Goal: Information Seeking & Learning: Learn about a topic

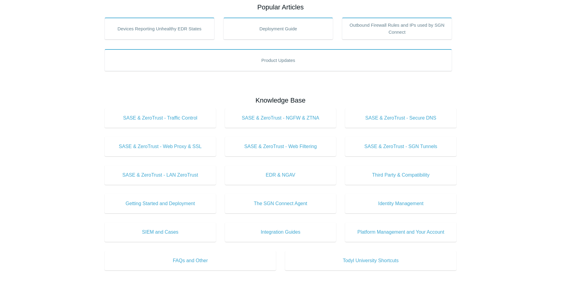
scroll to position [121, 0]
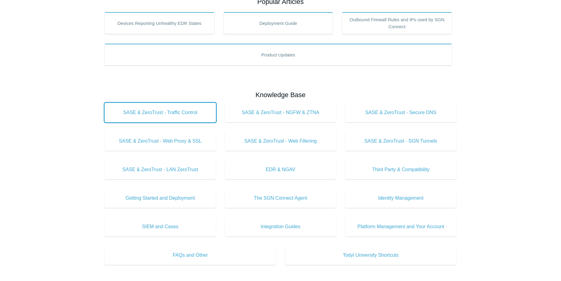
click at [188, 112] on span "SASE & ZeroTrust - Traffic Control" at bounding box center [160, 112] width 93 height 7
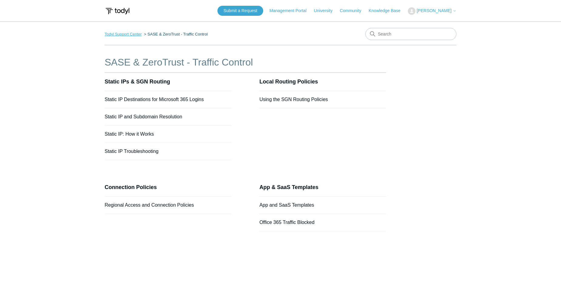
click at [139, 34] on link "Todyl Support Center" at bounding box center [123, 34] width 37 height 5
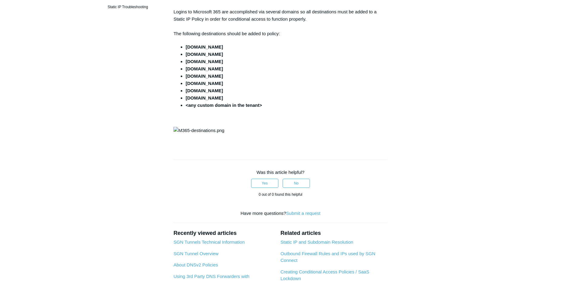
scroll to position [61, 0]
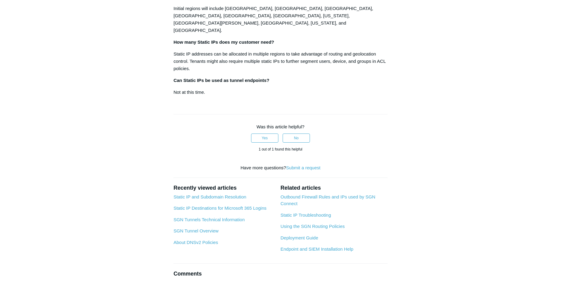
scroll to position [1025, 0]
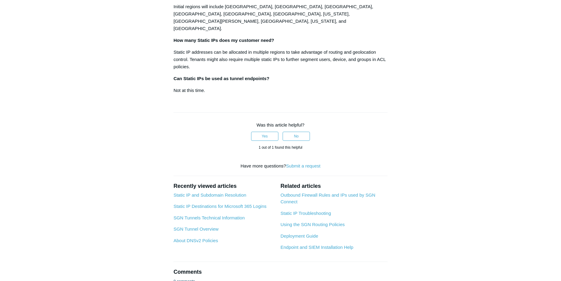
drag, startPoint x: 357, startPoint y: 135, endPoint x: 353, endPoint y: 137, distance: 4.5
drag, startPoint x: 353, startPoint y: 137, endPoint x: 207, endPoint y: 143, distance: 146.1
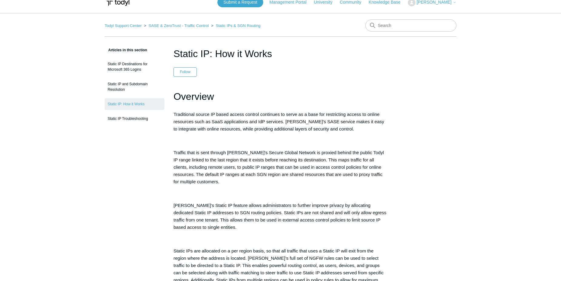
scroll to position [0, 0]
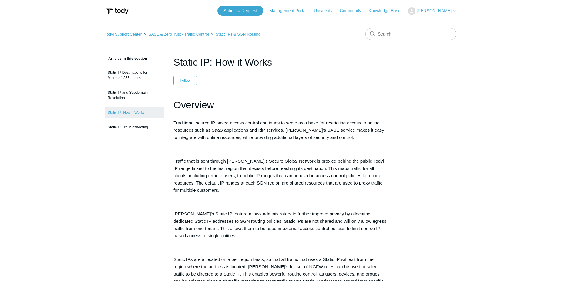
click at [140, 129] on link "Static IP Troubleshooting" at bounding box center [135, 127] width 60 height 12
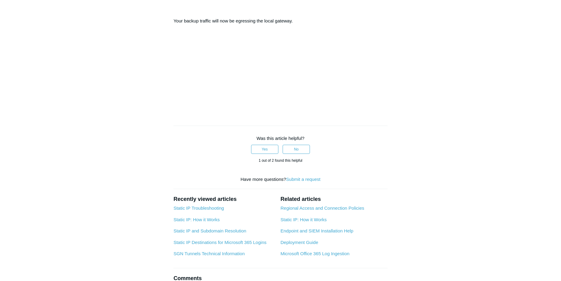
scroll to position [334, 0]
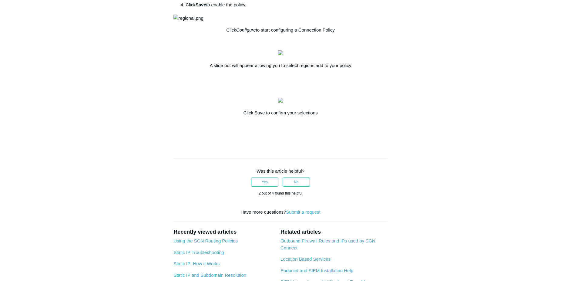
scroll to position [182, 0]
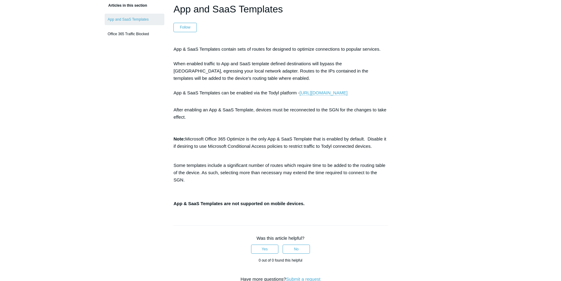
scroll to position [61, 0]
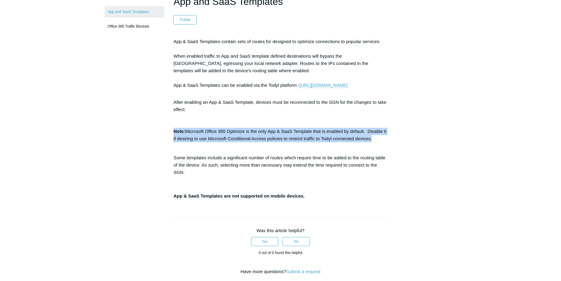
drag, startPoint x: 169, startPoint y: 137, endPoint x: 394, endPoint y: 146, distance: 225.0
click at [394, 146] on article "App and SaaS Templates Follow Not yet followed by anyone App & SaaS Templates c…" at bounding box center [280, 203] width 232 height 419
drag, startPoint x: 394, startPoint y: 146, endPoint x: 313, endPoint y: 144, distance: 80.4
copy div "Note: Microsoft Office 365 Optimize is the only App & SaaS Template that is ena…"
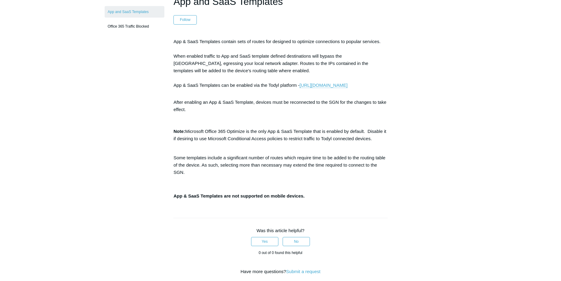
drag, startPoint x: 485, startPoint y: 44, endPoint x: 467, endPoint y: 45, distance: 18.3
click at [485, 44] on main "Todyl Support Center SASE & ZeroTrust - Traffic Control App & SaaS Templates Ar…" at bounding box center [280, 187] width 561 height 452
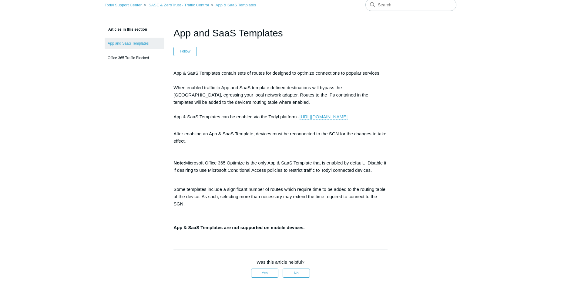
scroll to position [0, 0]
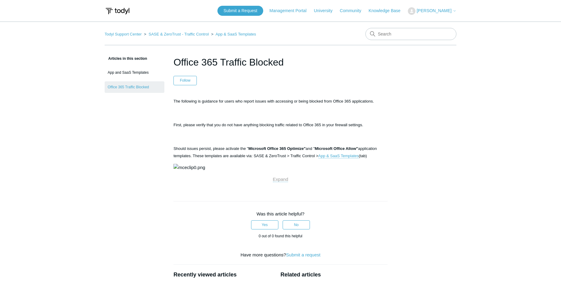
click at [205, 171] on img at bounding box center [190, 167] width 32 height 7
click at [279, 183] on p "Expand" at bounding box center [281, 179] width 214 height 7
click at [280, 182] on span "Expand" at bounding box center [280, 179] width 15 height 5
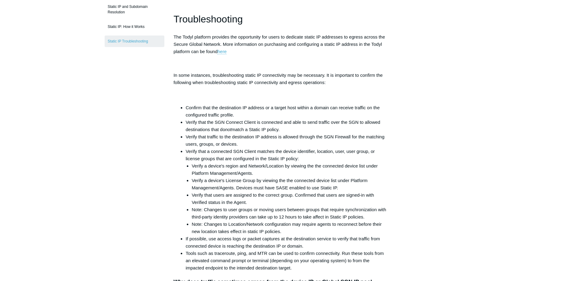
scroll to position [67, 0]
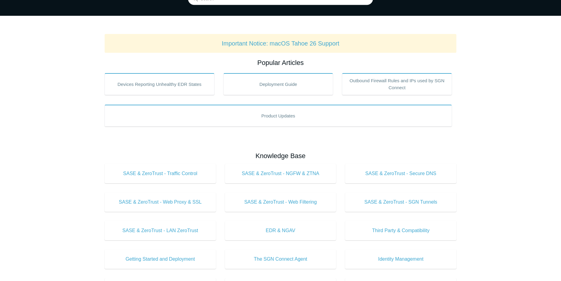
scroll to position [61, 0]
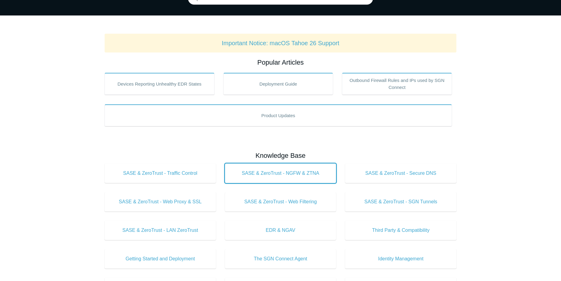
click at [262, 174] on span "SASE & ZeroTrust - NGFW & ZTNA" at bounding box center [280, 173] width 93 height 7
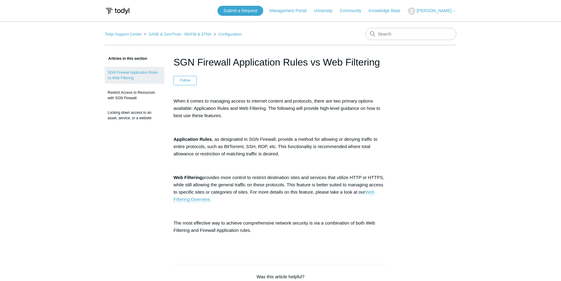
drag, startPoint x: 294, startPoint y: 154, endPoint x: 207, endPoint y: 140, distance: 88.6
click at [207, 140] on p "Application Rules , as designated in SGN Firewall, provide a method for allowin…" at bounding box center [281, 147] width 214 height 22
click at [220, 143] on p "Application Rules , as designated in SGN Firewall, provide a method for allowin…" at bounding box center [281, 147] width 214 height 22
click at [217, 142] on p "Application Rules , as designated in SGN Firewall, provide a method for allowin…" at bounding box center [281, 147] width 214 height 22
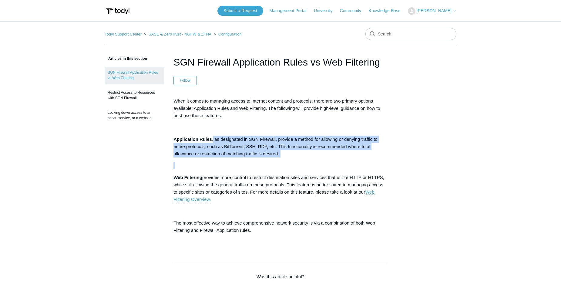
drag, startPoint x: 213, startPoint y: 139, endPoint x: 287, endPoint y: 160, distance: 76.8
click at [287, 160] on div "When it comes to managing access to internet content and protocols, there are t…" at bounding box center [281, 171] width 214 height 148
click at [284, 155] on p "Application Rules , as designated in SGN Firewall, provide a method for allowin…" at bounding box center [281, 147] width 214 height 22
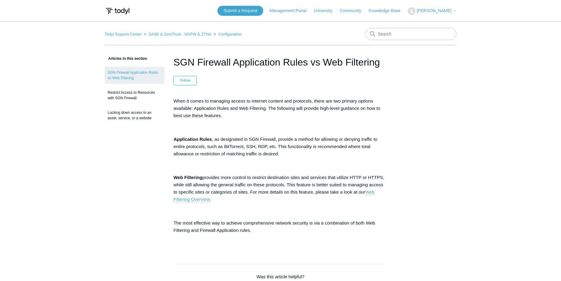
click at [264, 149] on p "Application Rules , as designated in SGN Firewall, provide a method for allowin…" at bounding box center [281, 147] width 214 height 22
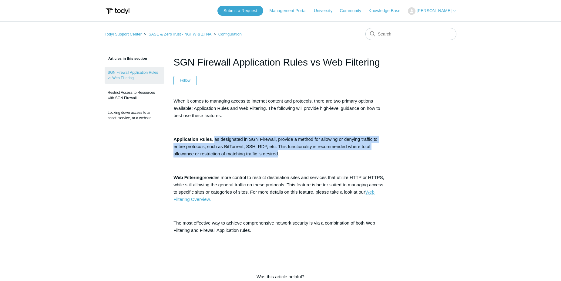
drag, startPoint x: 278, startPoint y: 155, endPoint x: 215, endPoint y: 137, distance: 65.4
click at [215, 137] on p "Application Rules , as designated in SGN Firewall, provide a method for allowin…" at bounding box center [281, 147] width 214 height 22
drag, startPoint x: 215, startPoint y: 137, endPoint x: 282, endPoint y: 148, distance: 68.1
click at [282, 148] on p "Application Rules , as designated in SGN Firewall, provide a method for allowin…" at bounding box center [281, 147] width 214 height 22
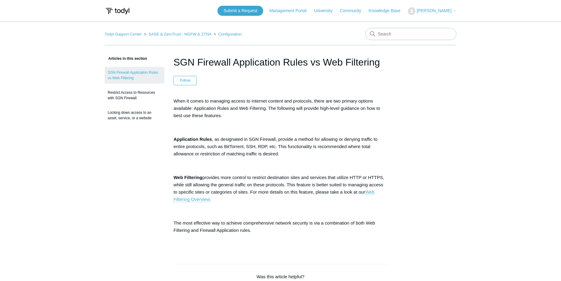
click at [290, 153] on p "Application Rules , as designated in SGN Firewall, provide a method for allowin…" at bounding box center [281, 147] width 214 height 22
click at [215, 139] on p "Application Rules , as designated in SGN Firewall, provide a method for allowin…" at bounding box center [281, 147] width 214 height 22
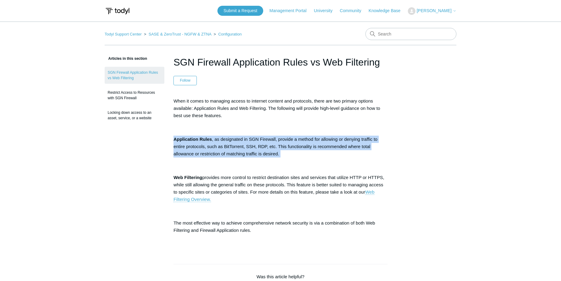
click at [216, 139] on p "Application Rules , as designated in SGN Firewall, provide a method for allowin…" at bounding box center [281, 147] width 214 height 22
click at [217, 138] on p "Application Rules , as designated in SGN Firewall, provide a method for allowin…" at bounding box center [281, 147] width 214 height 22
drag, startPoint x: 217, startPoint y: 138, endPoint x: 221, endPoint y: 139, distance: 3.4
click at [221, 139] on p "Application Rules , as designated in SGN Firewall, provide a method for allowin…" at bounding box center [281, 147] width 214 height 22
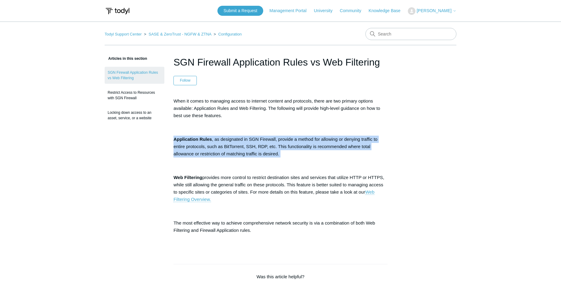
click at [216, 140] on p "Application Rules , as designated in SGN Firewall, provide a method for allowin…" at bounding box center [281, 147] width 214 height 22
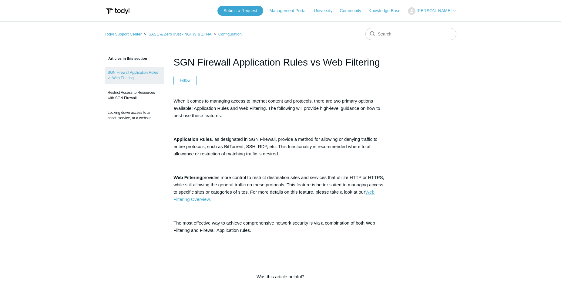
drag, startPoint x: 214, startPoint y: 138, endPoint x: 295, endPoint y: 155, distance: 82.8
click at [295, 155] on p "Application Rules , as designated in SGN Firewall, provide a method for allowin…" at bounding box center [281, 147] width 214 height 22
drag, startPoint x: 295, startPoint y: 155, endPoint x: 298, endPoint y: 156, distance: 3.4
click at [298, 156] on p "Application Rules , as designated in SGN Firewall, provide a method for allowin…" at bounding box center [281, 147] width 214 height 22
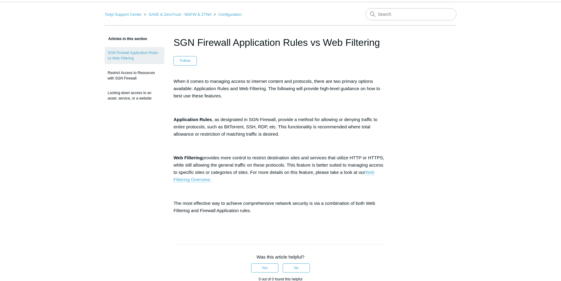
scroll to position [30, 0]
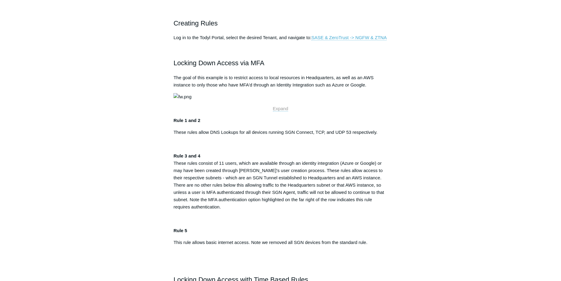
scroll to position [212, 0]
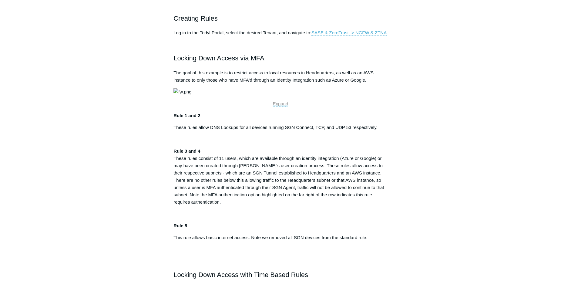
click at [278, 106] on span "Expand" at bounding box center [280, 103] width 15 height 5
click at [284, 106] on span "Expand" at bounding box center [280, 103] width 15 height 5
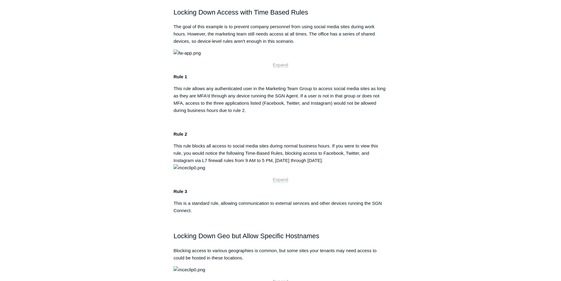
scroll to position [485, 0]
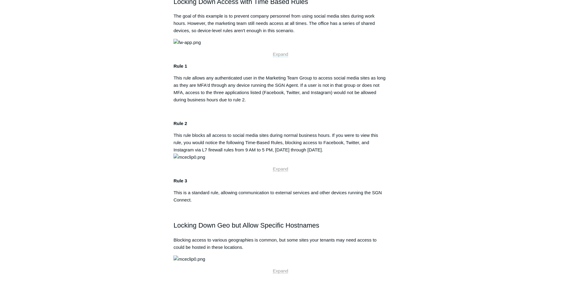
click at [276, 58] on p "Expand" at bounding box center [281, 54] width 214 height 7
click at [278, 57] on span "Expand" at bounding box center [280, 54] width 15 height 5
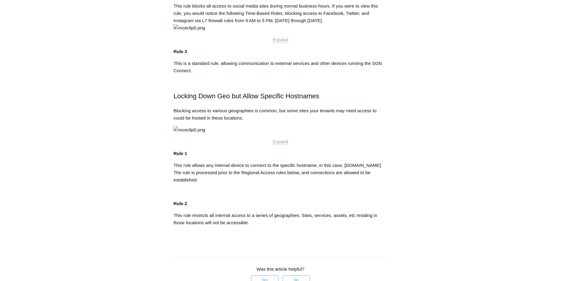
scroll to position [637, 0]
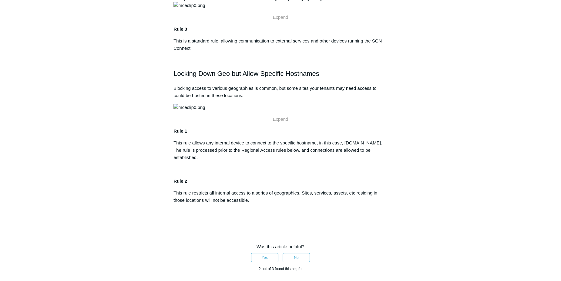
click at [184, 9] on img at bounding box center [190, 5] width 32 height 7
click at [288, 20] on span "Expand" at bounding box center [280, 17] width 15 height 5
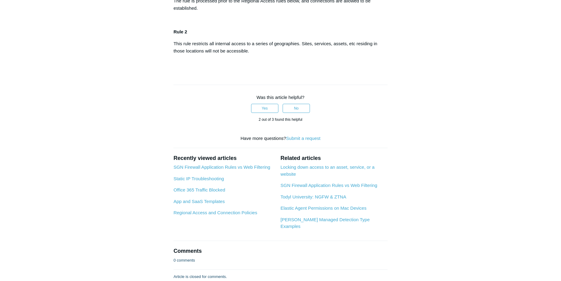
scroll to position [789, 0]
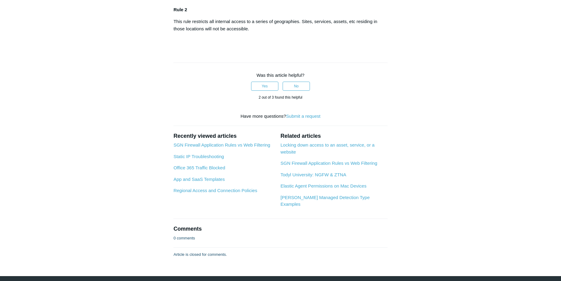
scroll to position [819, 0]
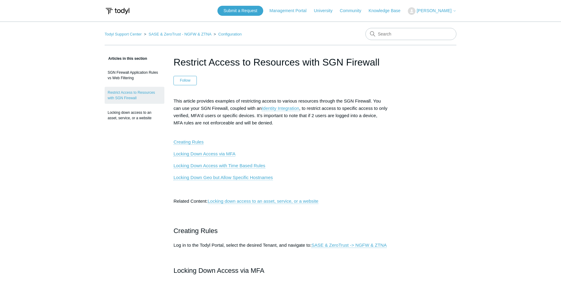
scroll to position [225, 0]
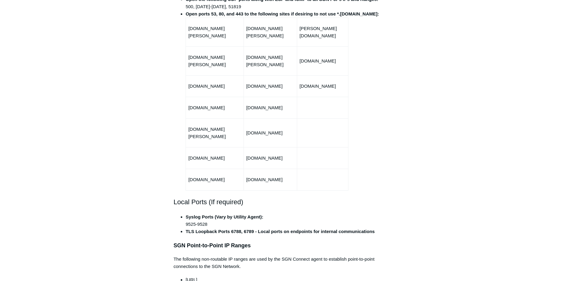
scroll to position [364, 0]
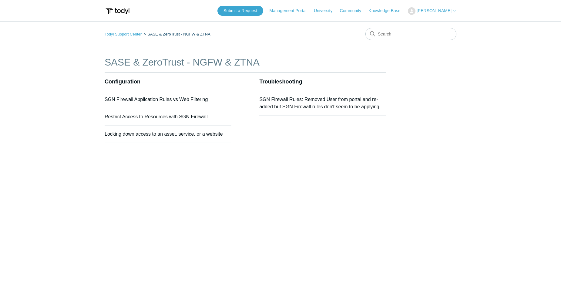
drag, startPoint x: 0, startPoint y: 0, endPoint x: 134, endPoint y: 34, distance: 138.6
click at [134, 34] on link "Todyl Support Center" at bounding box center [123, 34] width 37 height 5
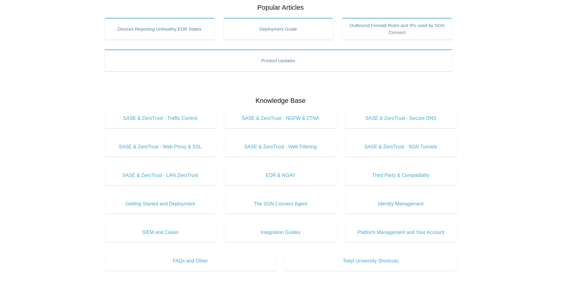
scroll to position [121, 0]
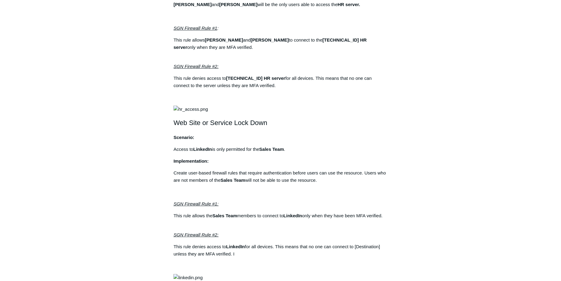
scroll to position [364, 0]
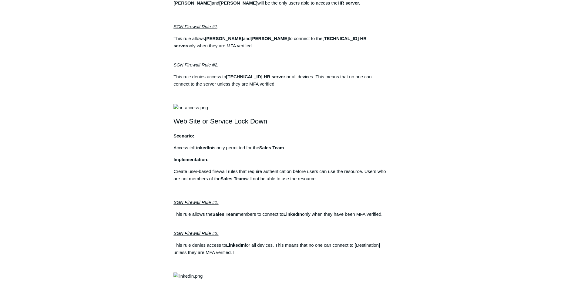
click at [208, 111] on img at bounding box center [191, 107] width 35 height 7
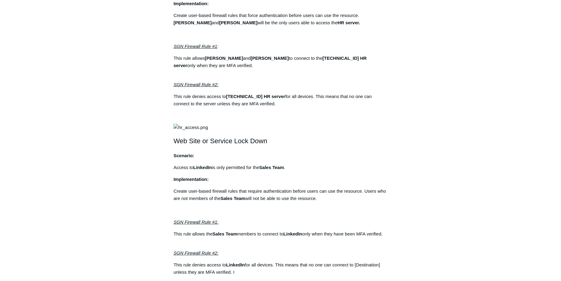
scroll to position [334, 0]
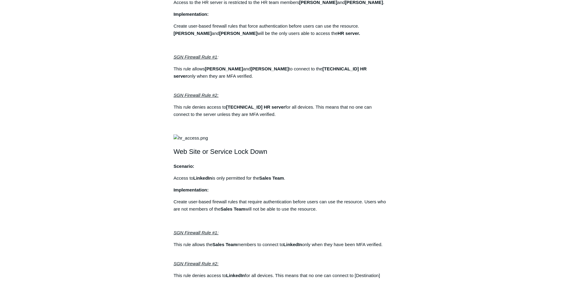
click at [208, 142] on img at bounding box center [191, 137] width 35 height 7
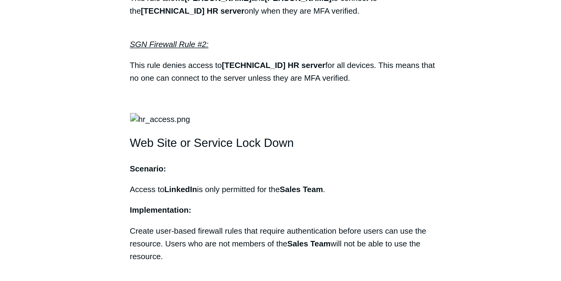
scroll to position [440, 0]
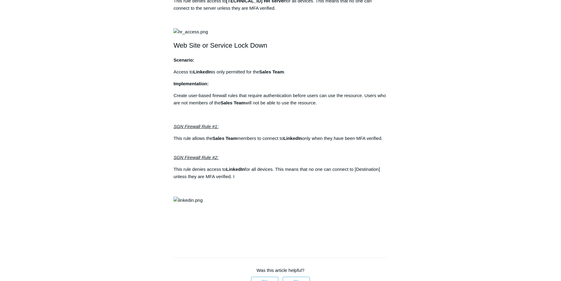
drag, startPoint x: 250, startPoint y: 0, endPoint x: 119, endPoint y: 93, distance: 161.1
click at [119, 93] on aside "Articles in this section SGN Firewall Application Rules vs Web Filtering Restri…" at bounding box center [135, 27] width 60 height 825
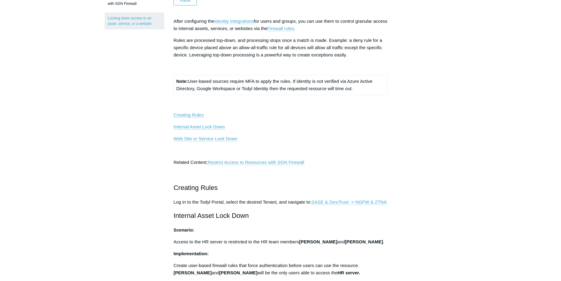
scroll to position [0, 0]
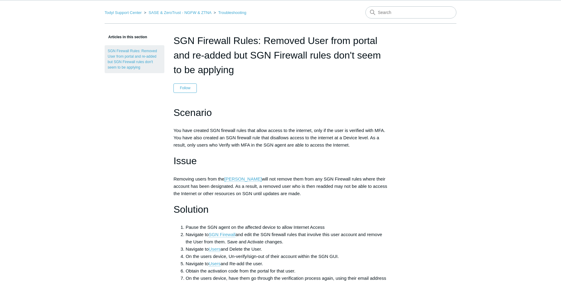
scroll to position [30, 0]
